Goal: Information Seeking & Learning: Check status

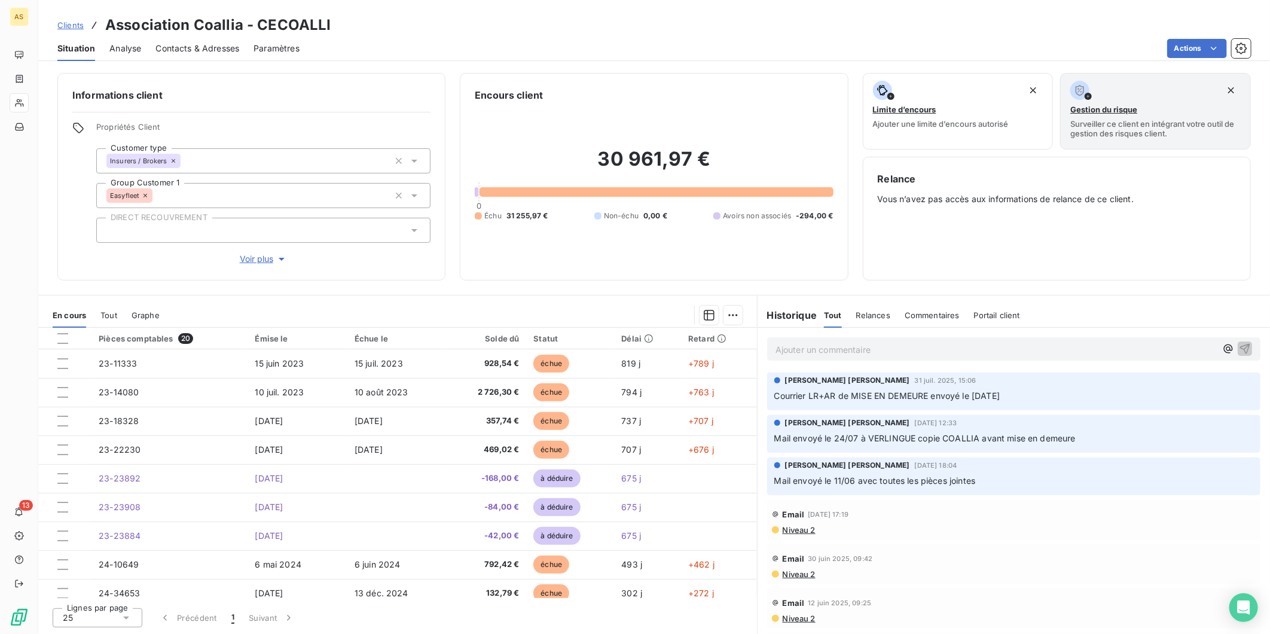
click at [77, 26] on span "Clients" at bounding box center [70, 25] width 26 height 10
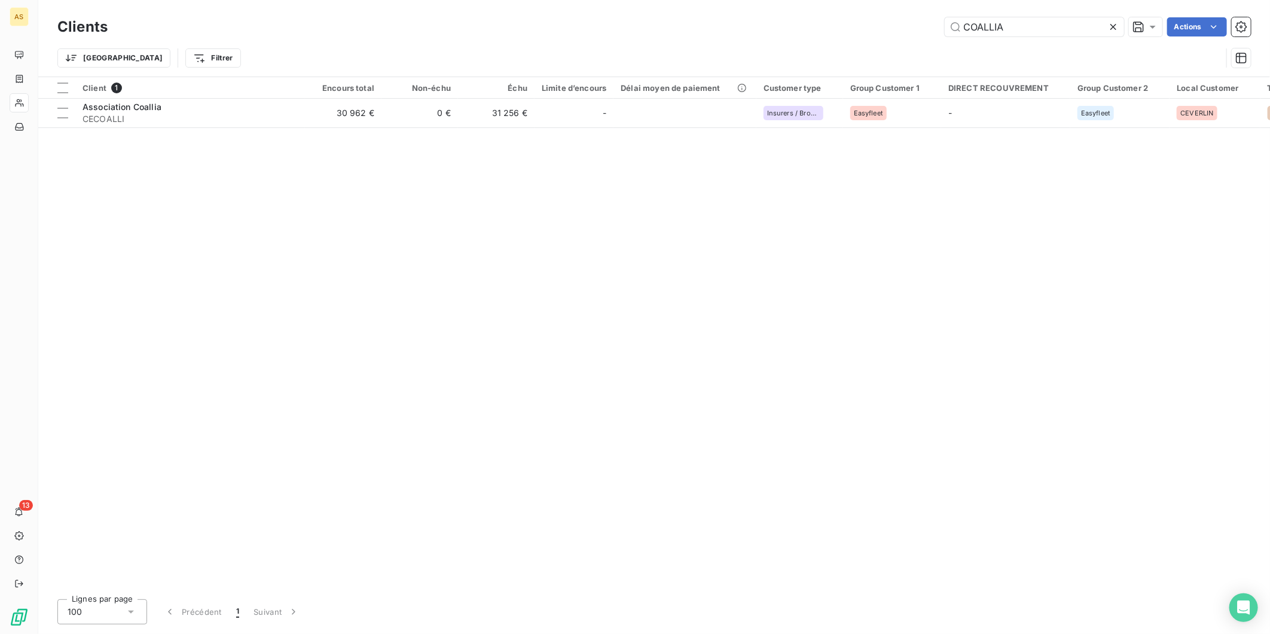
drag, startPoint x: 1011, startPoint y: 28, endPoint x: 780, endPoint y: 26, distance: 230.8
click at [780, 26] on div "COALLIA Actions" at bounding box center [686, 26] width 1129 height 19
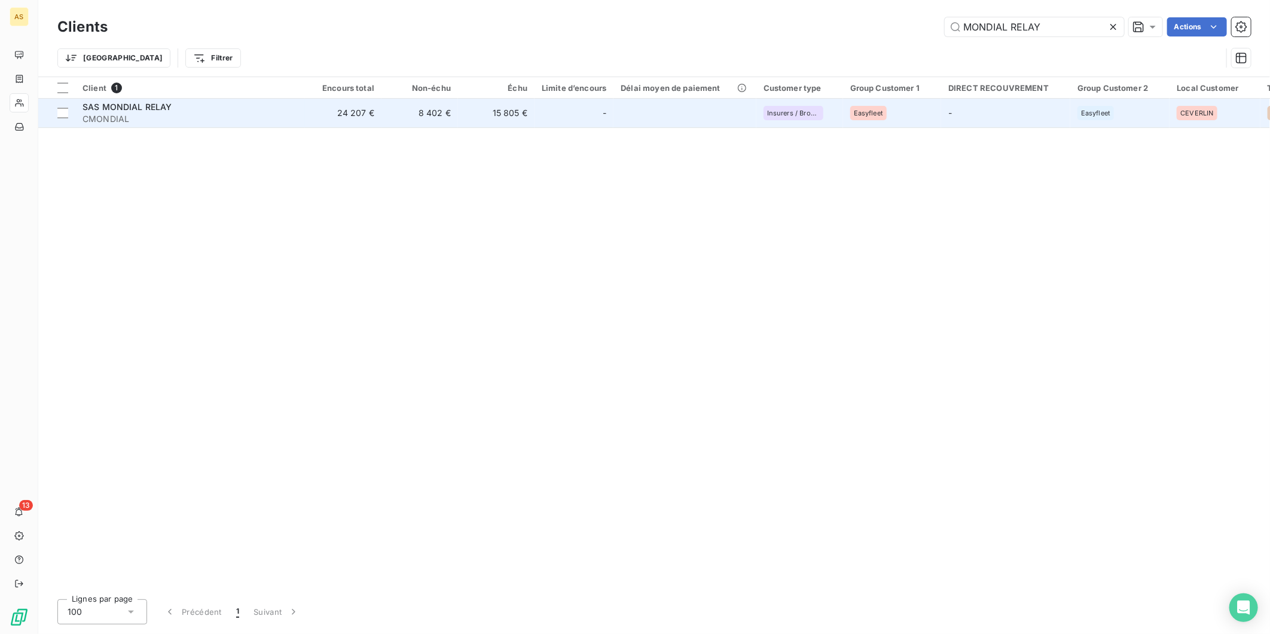
type input "MONDIAL RELAY"
click at [426, 112] on td "8 402 €" at bounding box center [419, 113] width 77 height 29
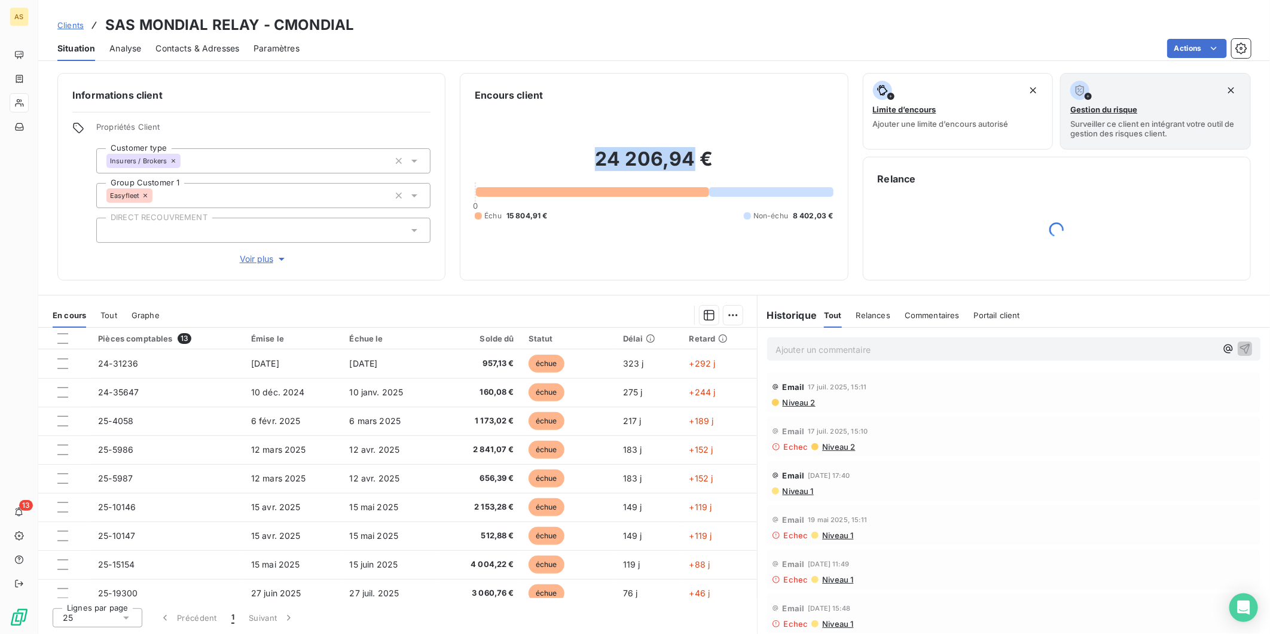
drag, startPoint x: 695, startPoint y: 160, endPoint x: 590, endPoint y: 151, distance: 105.1
click at [590, 151] on h2 "24 206,94 €" at bounding box center [654, 165] width 358 height 36
copy h2 "24 206,94"
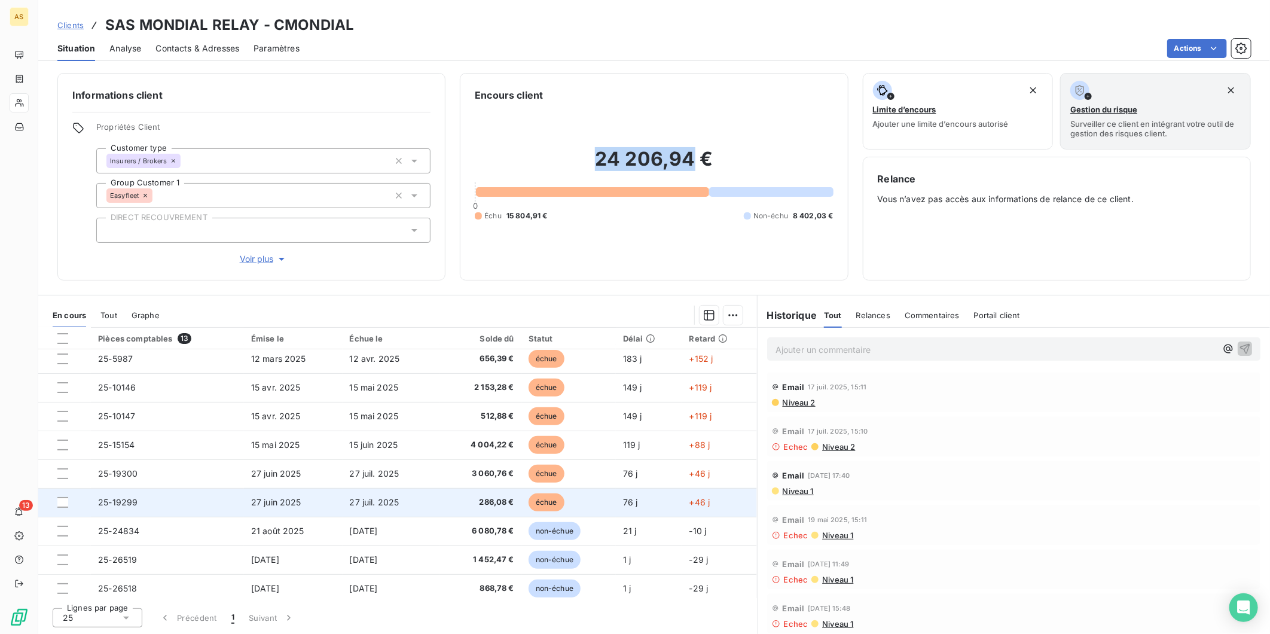
scroll to position [124, 0]
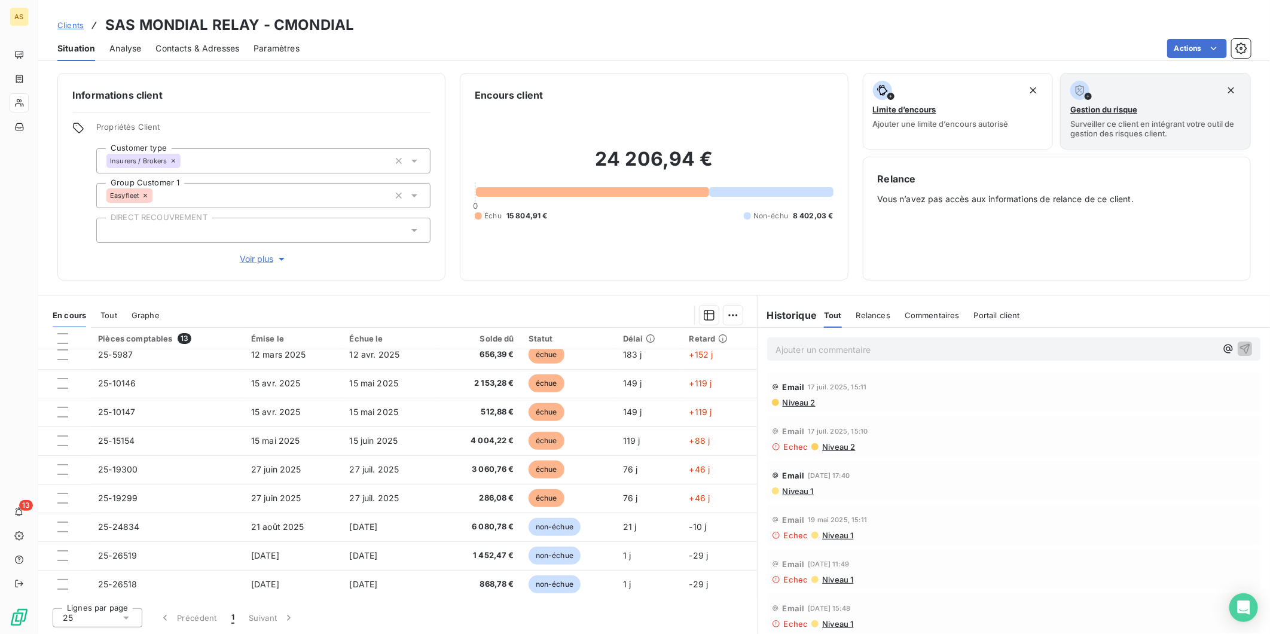
click at [716, 162] on h2 "24 206,94 €" at bounding box center [654, 165] width 358 height 36
click at [183, 49] on span "Contacts & Adresses" at bounding box center [197, 48] width 84 height 12
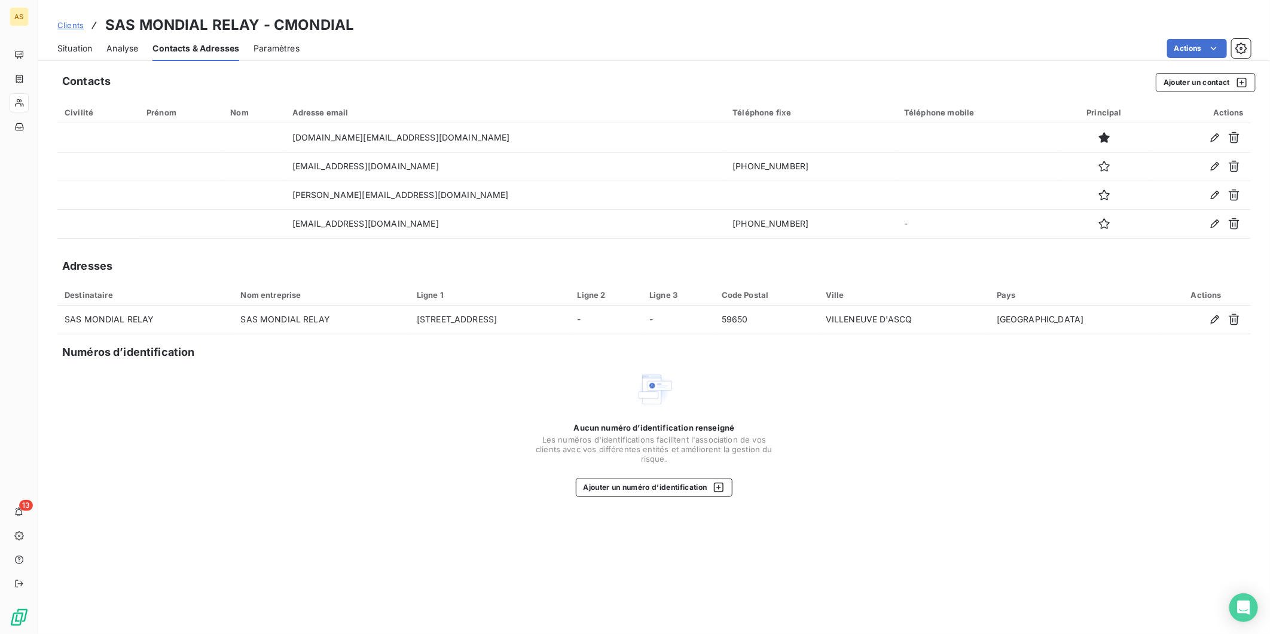
click at [81, 48] on span "Situation" at bounding box center [74, 48] width 35 height 12
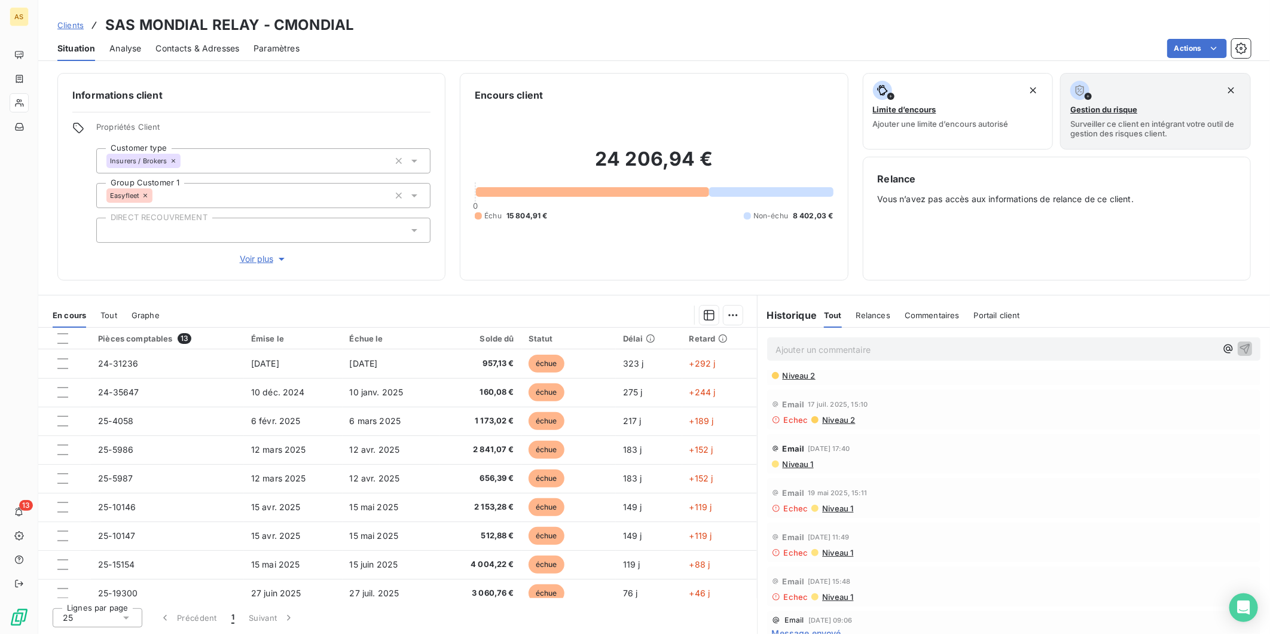
scroll to position [0, 0]
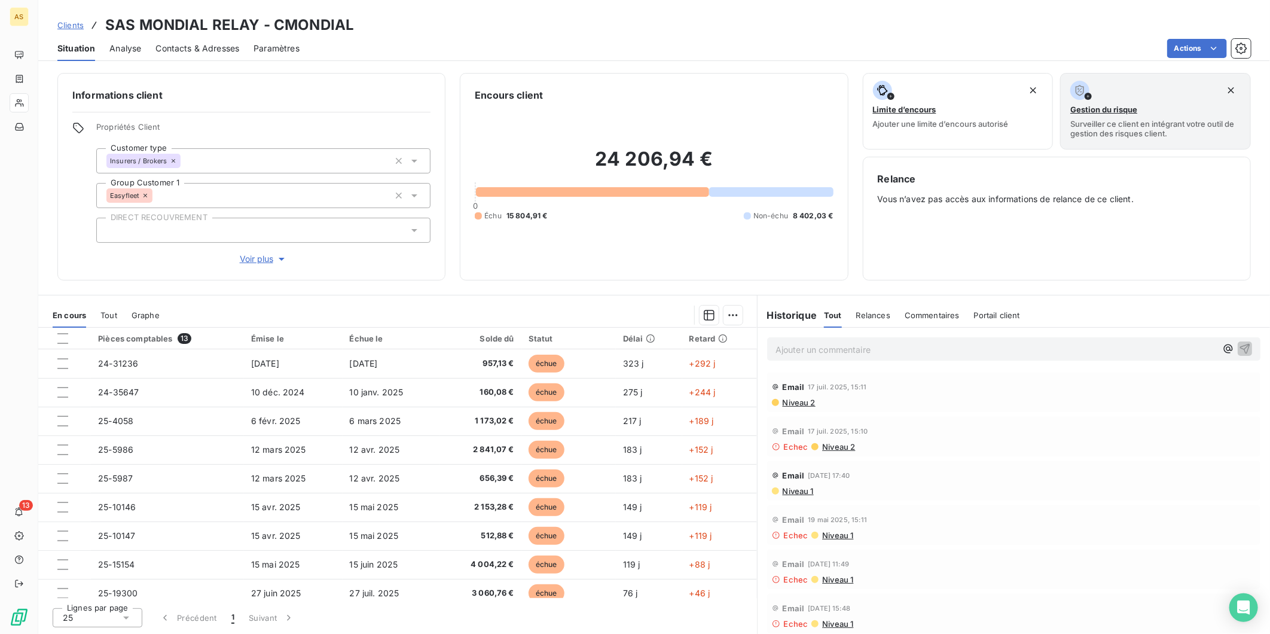
click at [797, 405] on span "Niveau 2" at bounding box center [799, 403] width 34 height 10
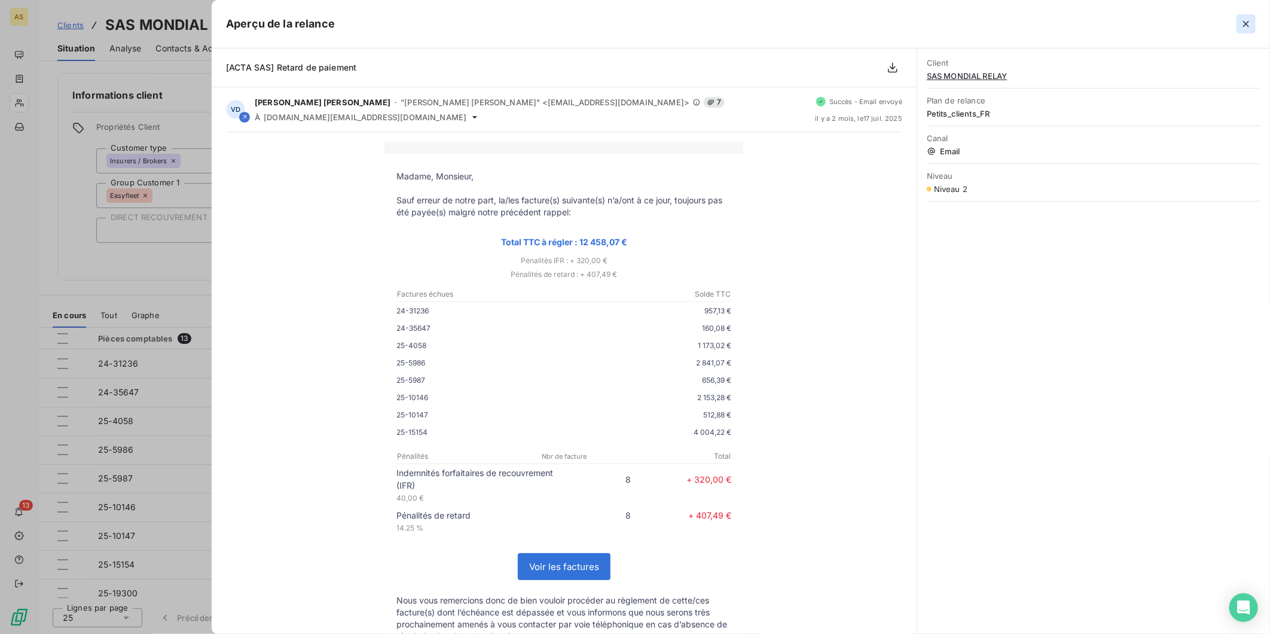
click at [1250, 24] on icon "button" at bounding box center [1246, 24] width 12 height 12
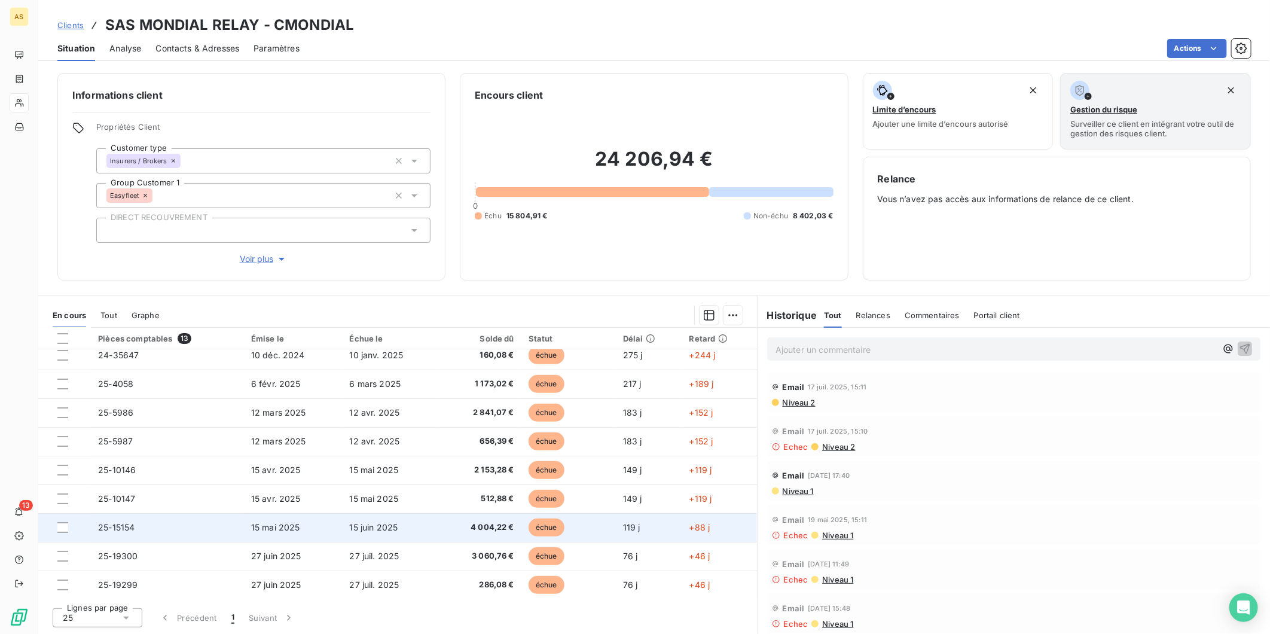
scroll to position [66, 0]
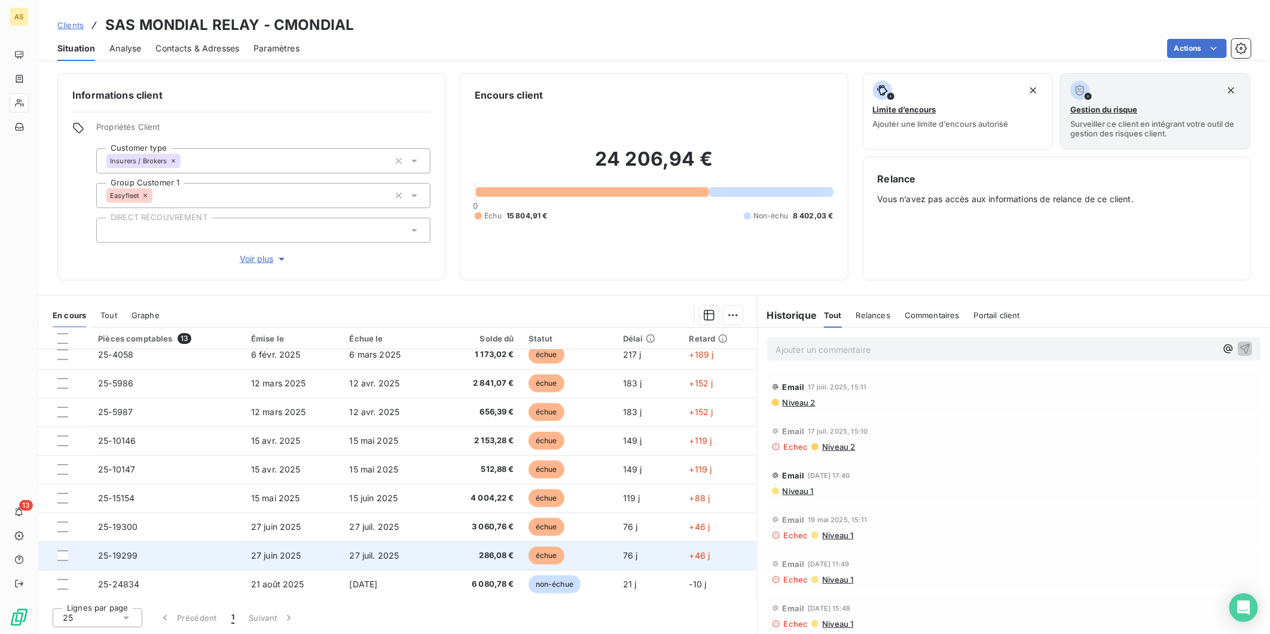
click at [483, 546] on td "286,08 €" at bounding box center [481, 555] width 82 height 29
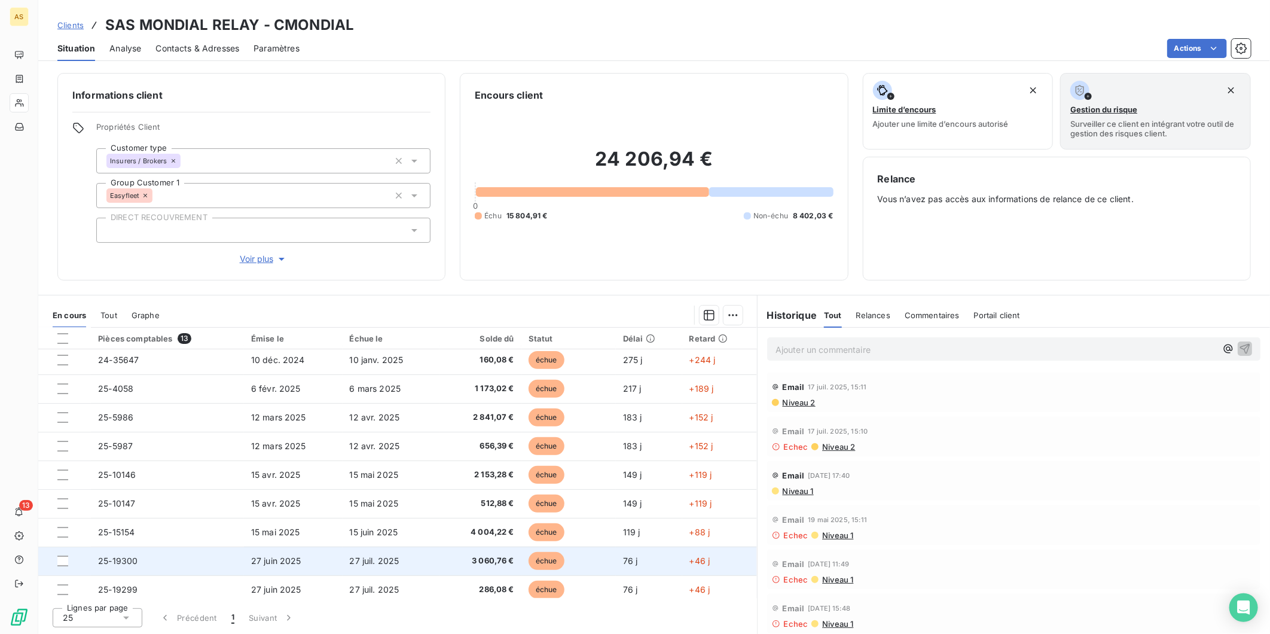
scroll to position [124, 0]
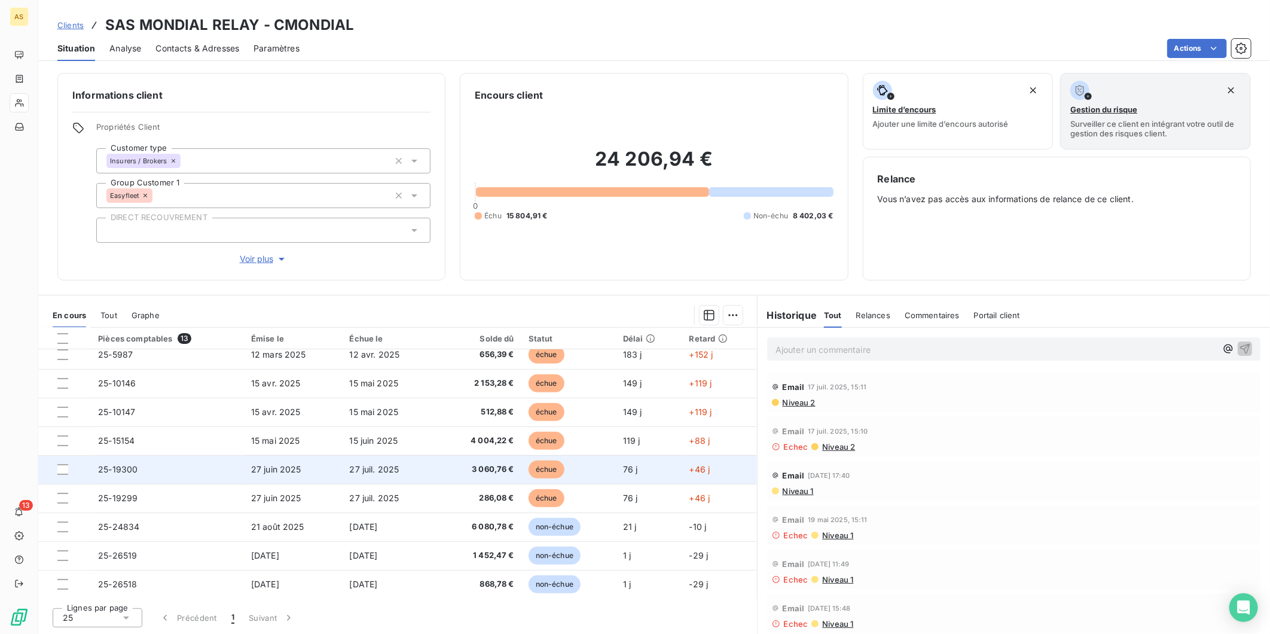
click at [435, 459] on td "27 juil. 2025" at bounding box center [391, 469] width 97 height 29
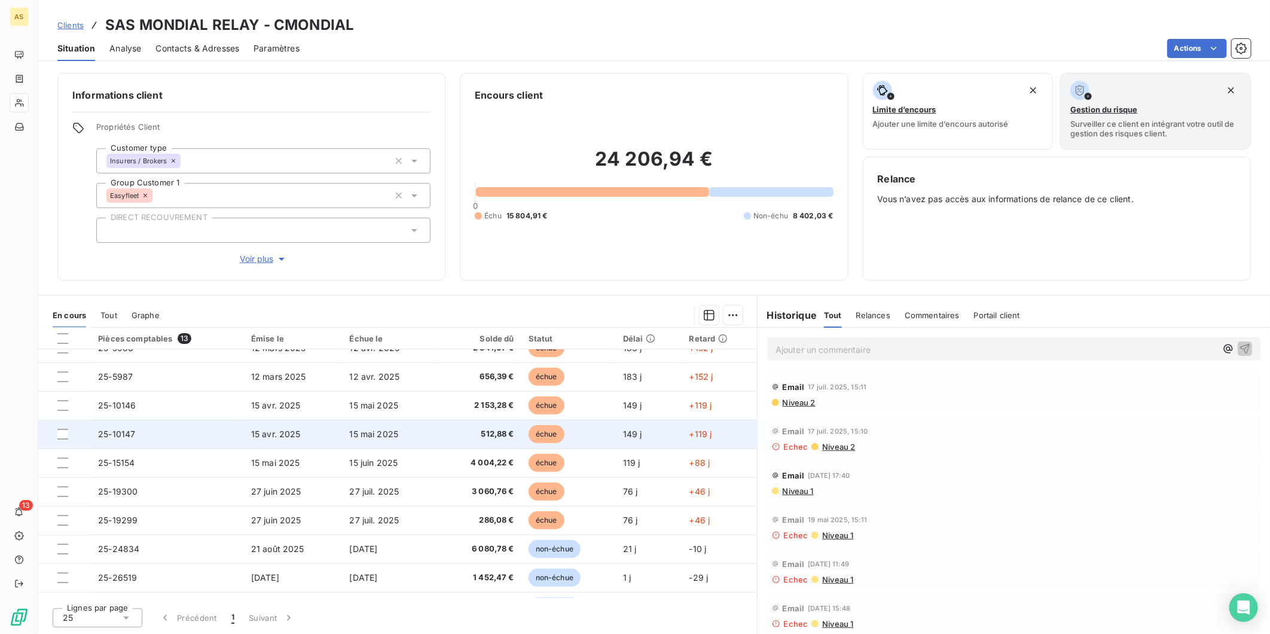
scroll to position [124, 0]
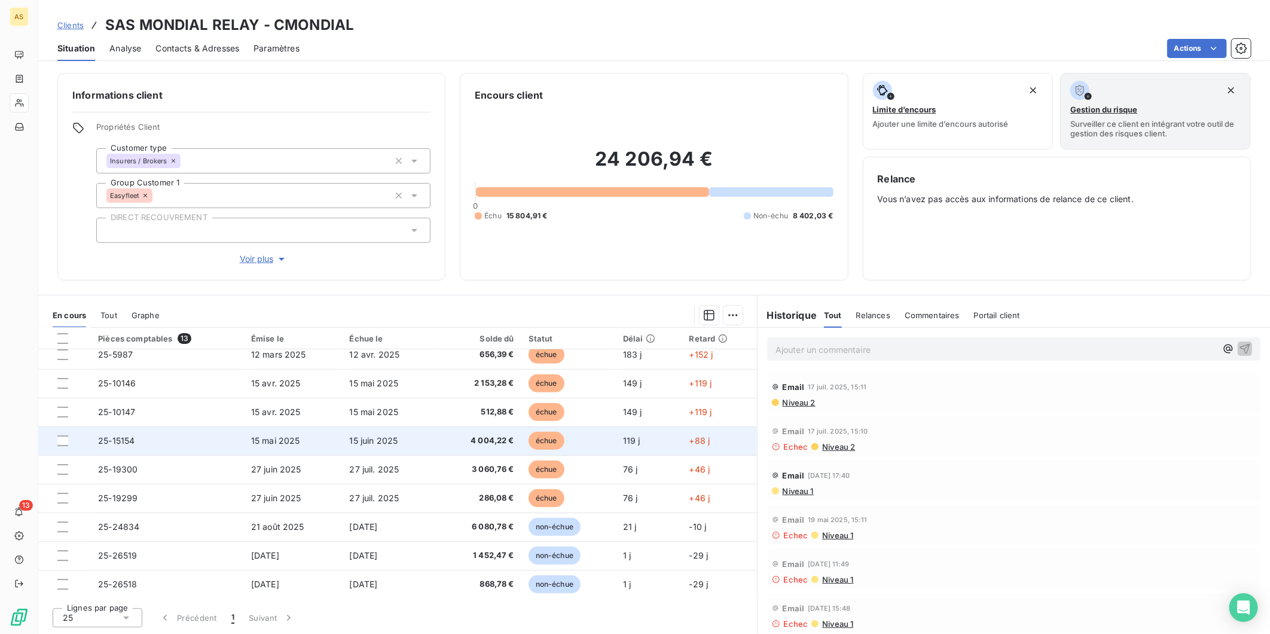
click at [500, 428] on td "4 004,22 €" at bounding box center [481, 440] width 82 height 29
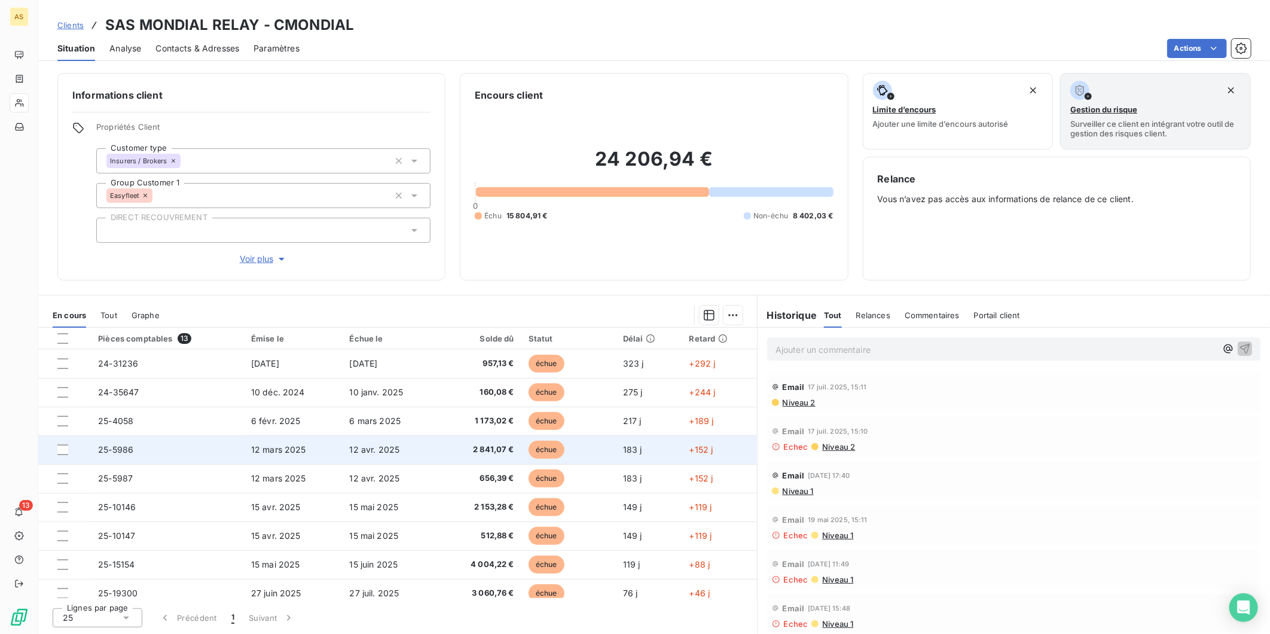
click at [413, 458] on td "12 avr. 2025" at bounding box center [391, 449] width 97 height 29
